Goal: Information Seeking & Learning: Find specific fact

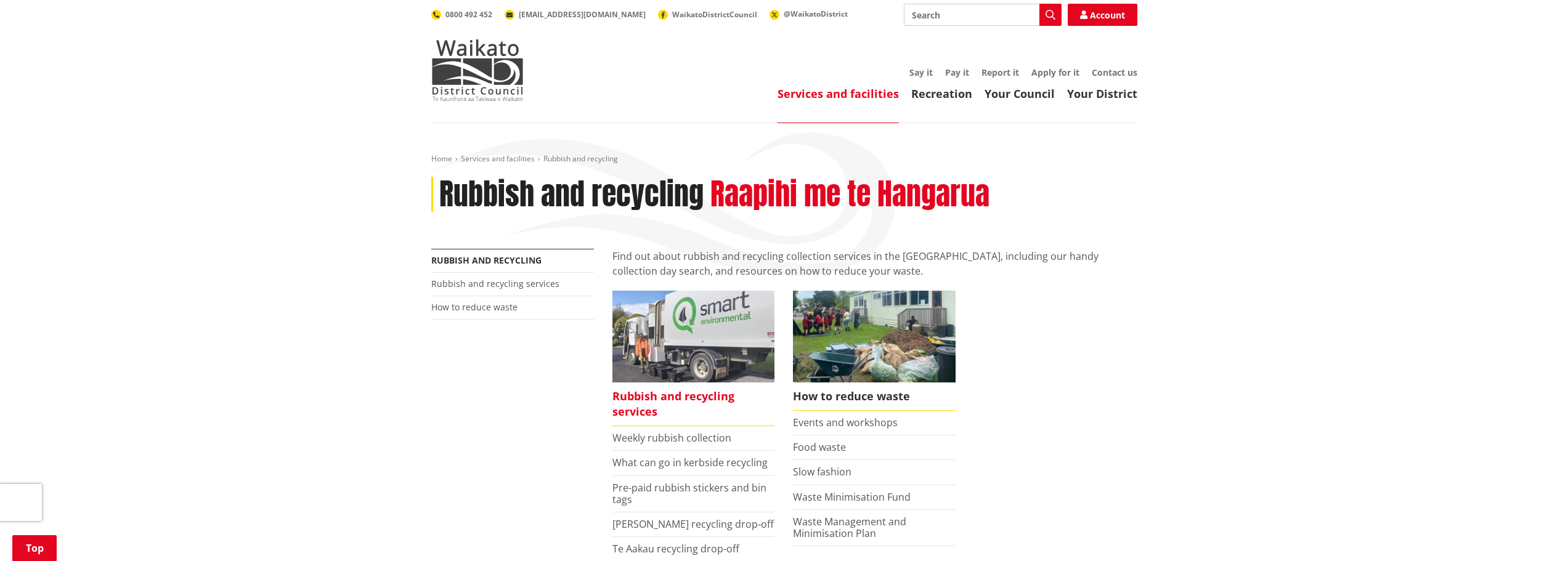
scroll to position [246, 0]
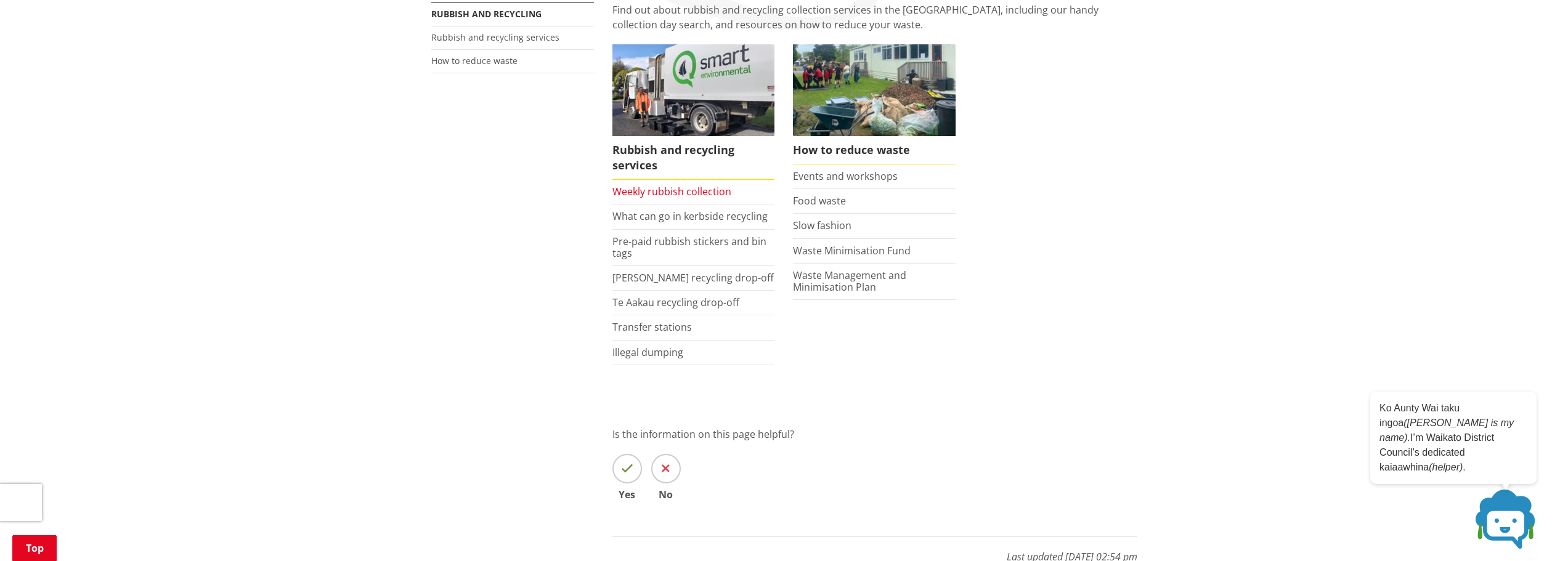
click at [679, 191] on link "Weekly rubbish collection" at bounding box center [672, 191] width 119 height 14
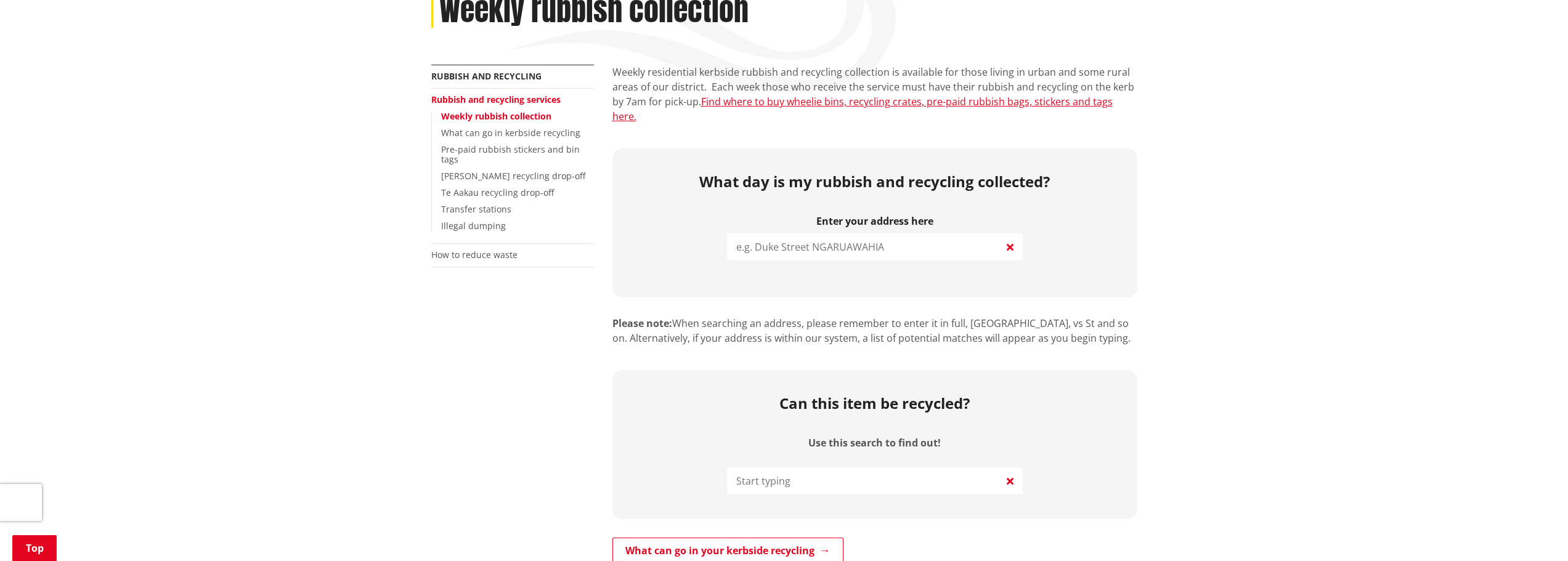
scroll to position [185, 0]
click at [844, 232] on input "search" at bounding box center [875, 246] width 295 height 27
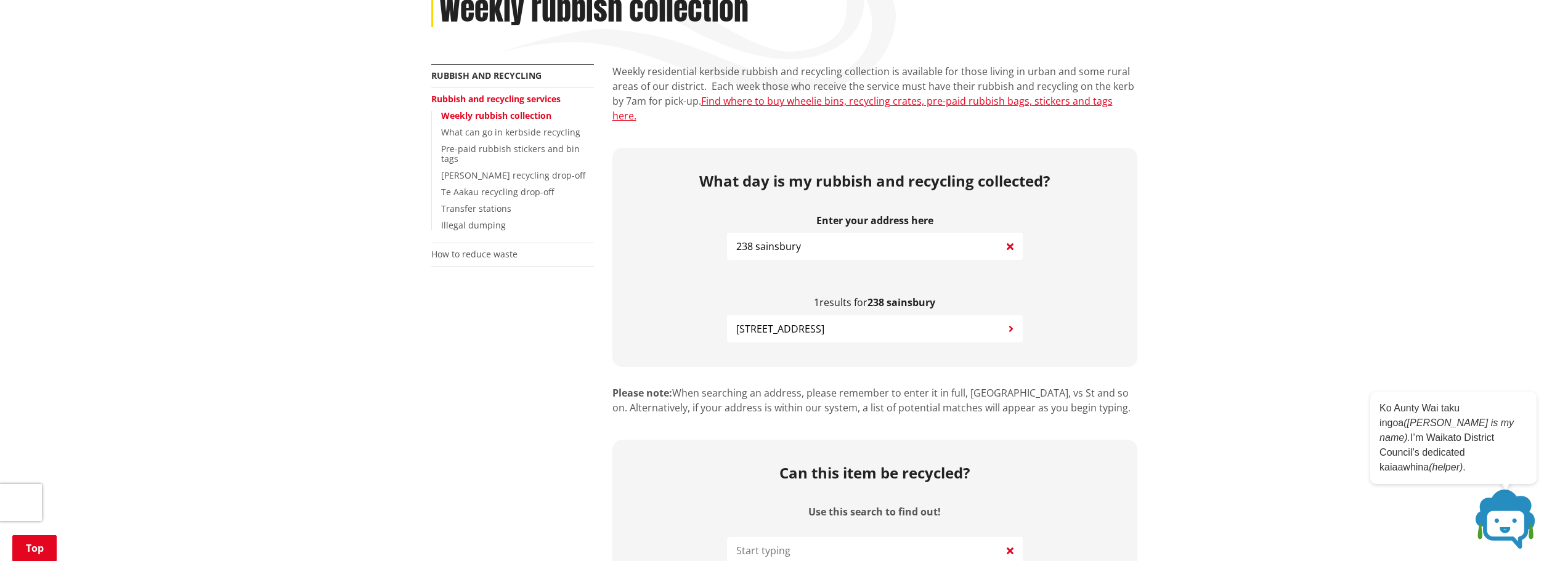
type input "238 sainsbury"
click at [824, 321] on span "[STREET_ADDRESS]" at bounding box center [780, 329] width 88 height 14
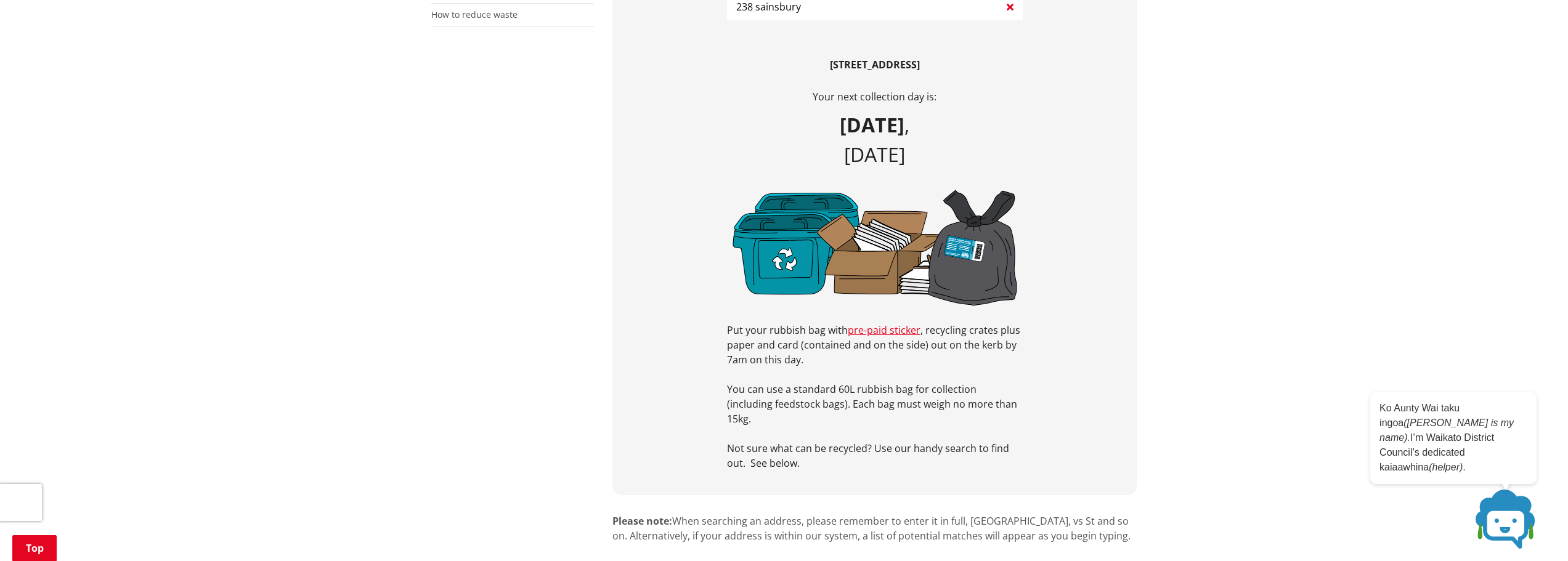
scroll to position [431, 0]
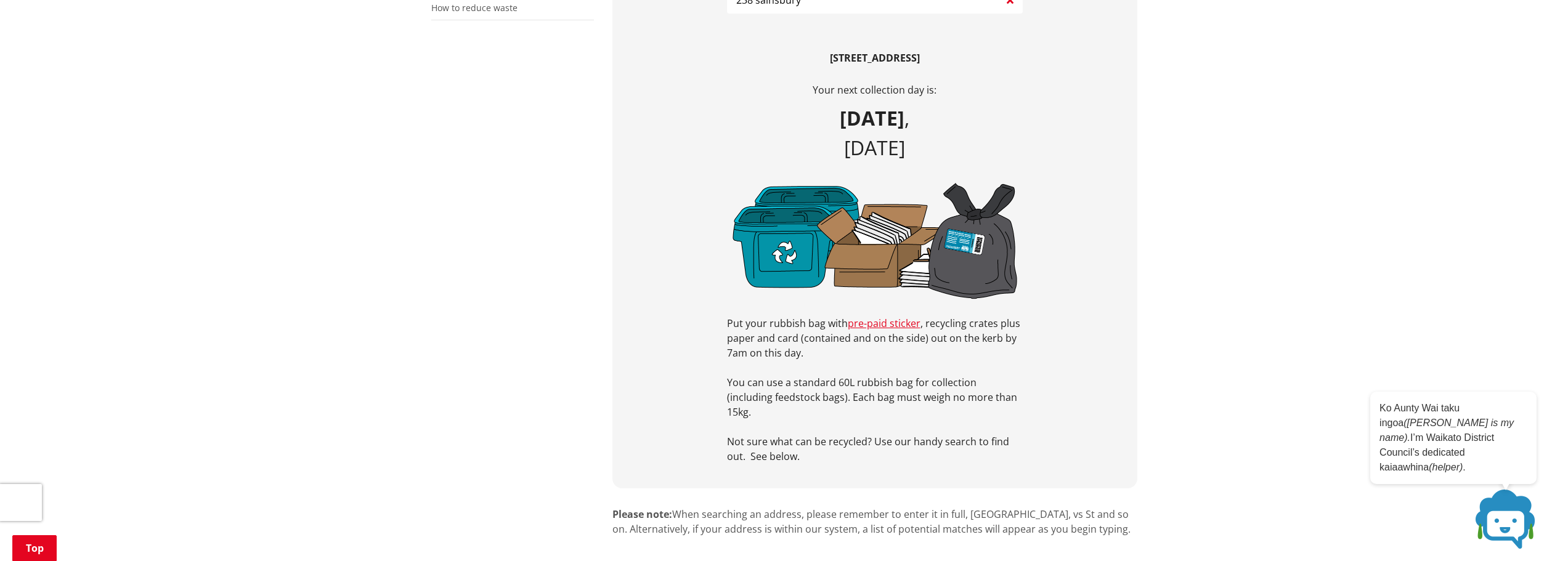
drag, startPoint x: 1374, startPoint y: 107, endPoint x: 1330, endPoint y: 39, distance: 81.0
